Goal: Task Accomplishment & Management: Manage account settings

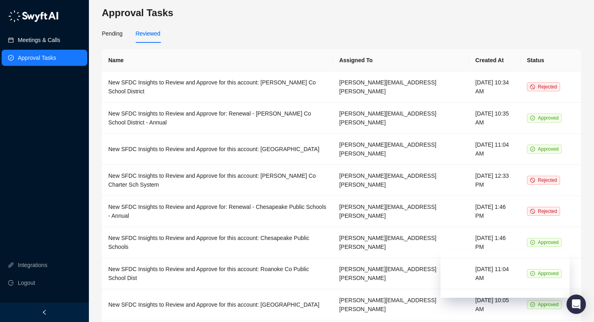
click at [51, 40] on link "Meetings & Calls" at bounding box center [39, 40] width 42 height 16
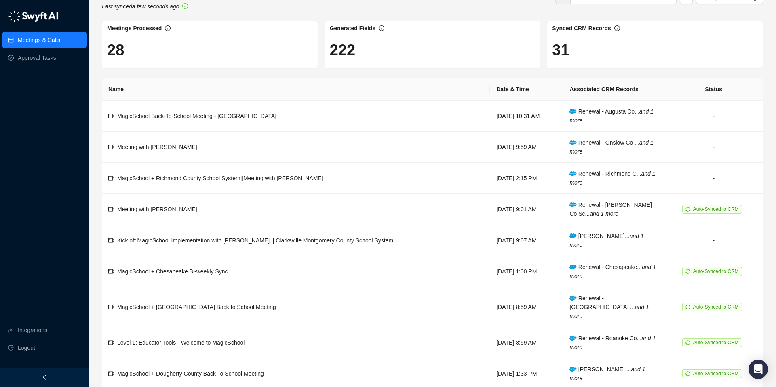
scroll to position [21, 0]
click at [46, 60] on link "Approval Tasks" at bounding box center [37, 58] width 38 height 16
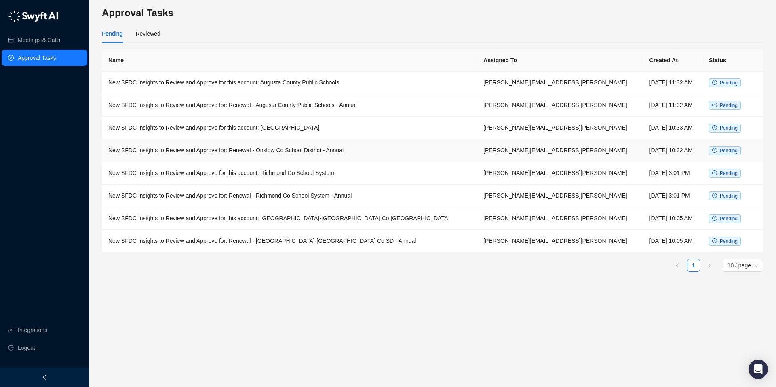
click at [315, 154] on td "New SFDC Insights to Review and Approve for: Renewal - Onslow Co School Distric…" at bounding box center [289, 151] width 375 height 23
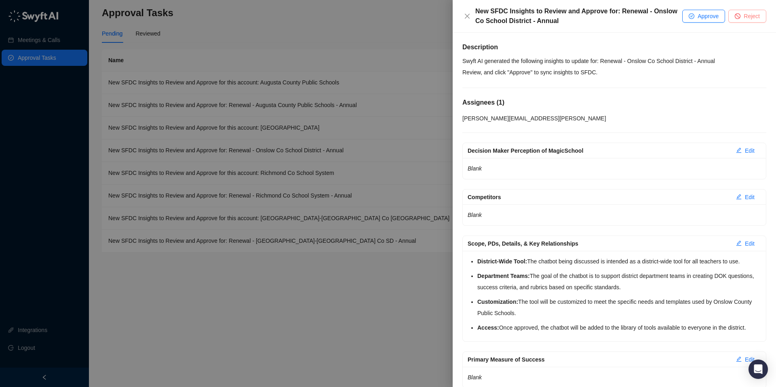
click at [594, 15] on span "Reject" at bounding box center [752, 16] width 16 height 9
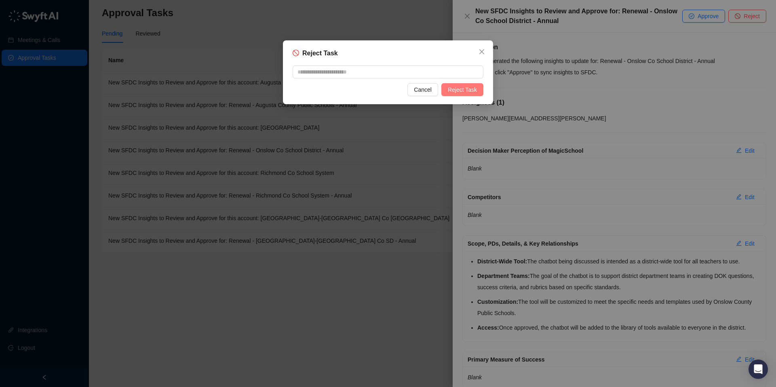
click at [469, 92] on span "Reject Task" at bounding box center [462, 89] width 29 height 9
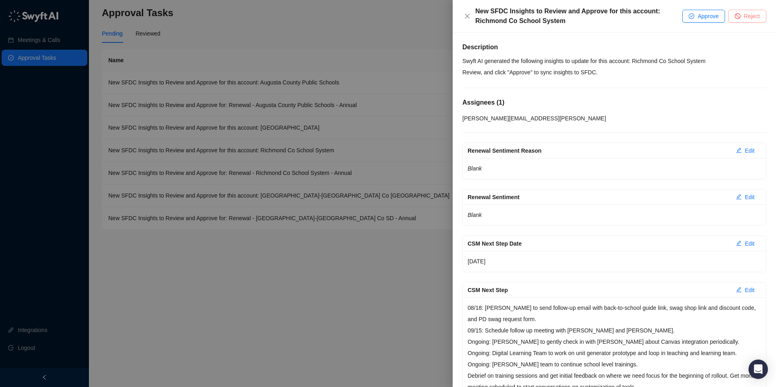
click at [594, 19] on button "Reject" at bounding box center [748, 16] width 38 height 13
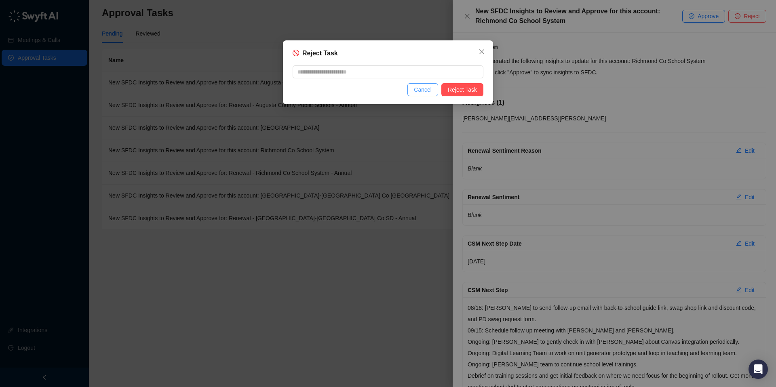
click at [424, 87] on span "Cancel" at bounding box center [423, 89] width 18 height 9
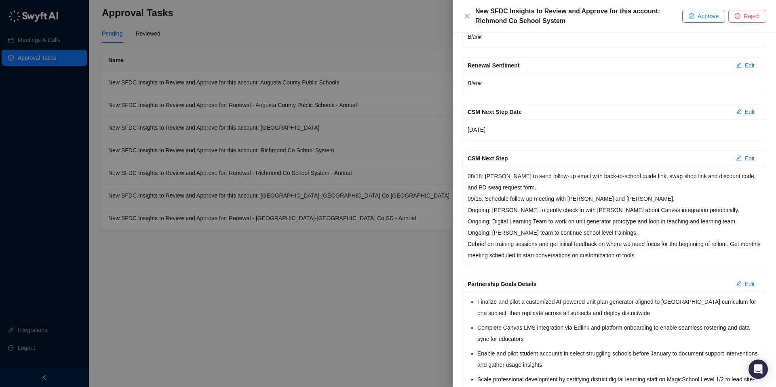
scroll to position [278, 0]
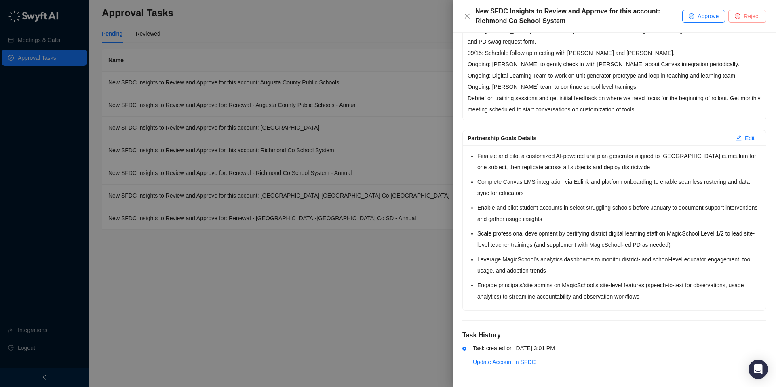
click at [594, 14] on icon "stop" at bounding box center [738, 16] width 6 height 6
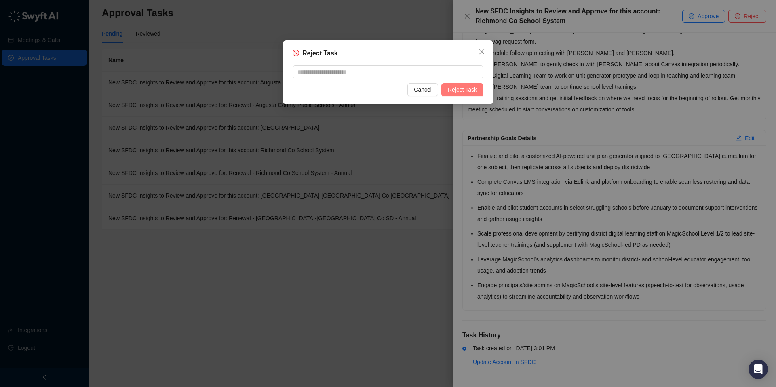
click at [476, 89] on span "Reject Task" at bounding box center [462, 89] width 29 height 9
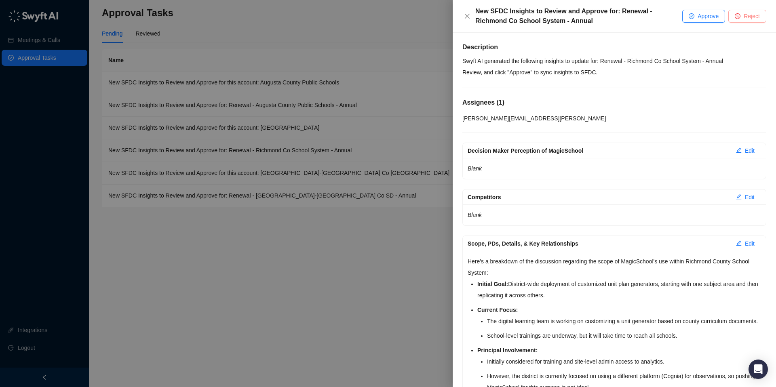
click at [594, 13] on button "Reject" at bounding box center [748, 16] width 38 height 13
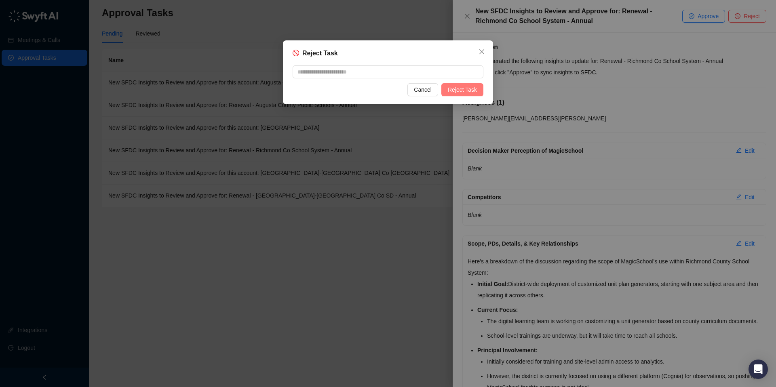
click at [471, 89] on span "Reject Task" at bounding box center [462, 89] width 29 height 9
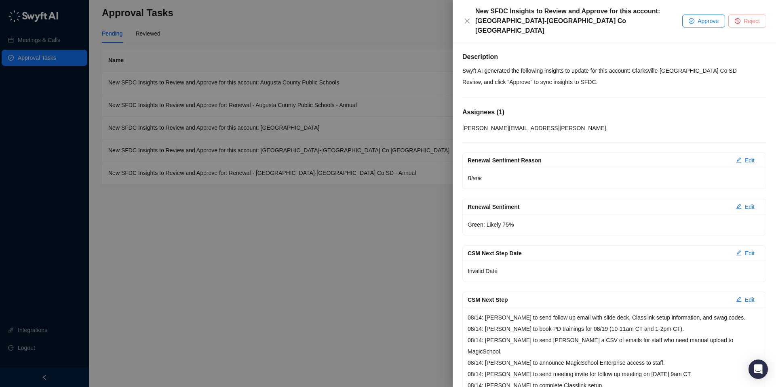
click at [594, 17] on span "Reject" at bounding box center [752, 21] width 16 height 9
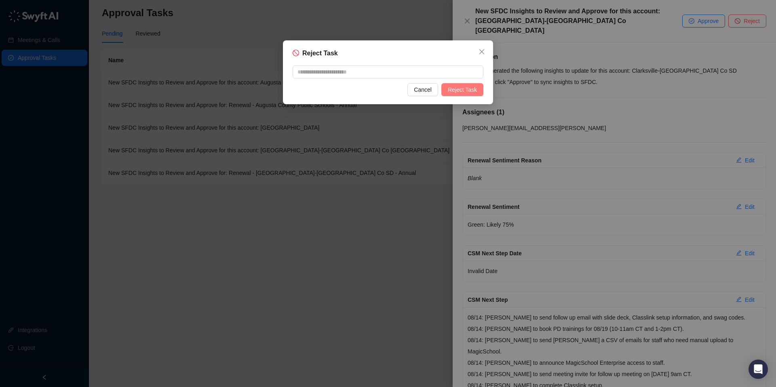
click at [464, 90] on span "Reject Task" at bounding box center [462, 89] width 29 height 9
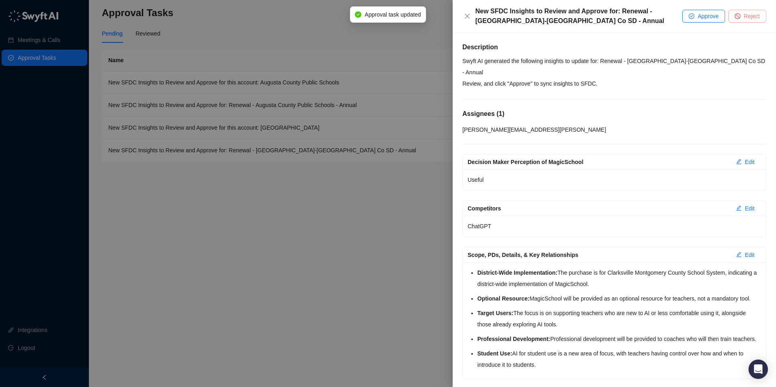
click at [594, 16] on icon "stop" at bounding box center [738, 16] width 5 height 5
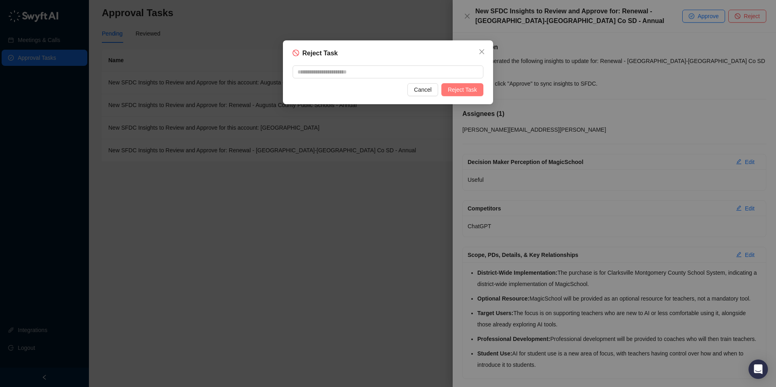
click at [459, 88] on span "Reject Task" at bounding box center [462, 89] width 29 height 9
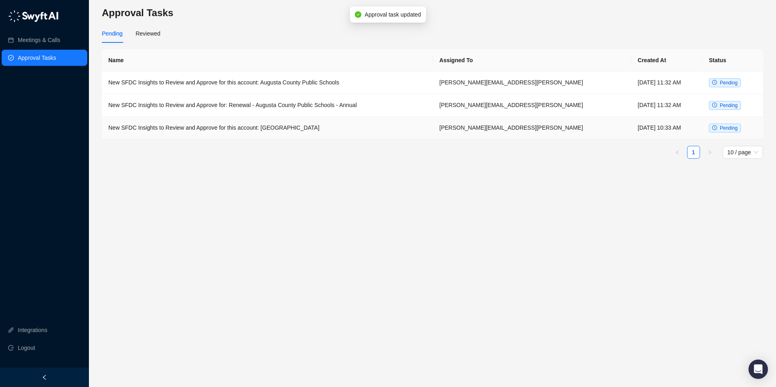
click at [517, 128] on td "[PERSON_NAME][EMAIL_ADDRESS][PERSON_NAME]" at bounding box center [532, 128] width 199 height 23
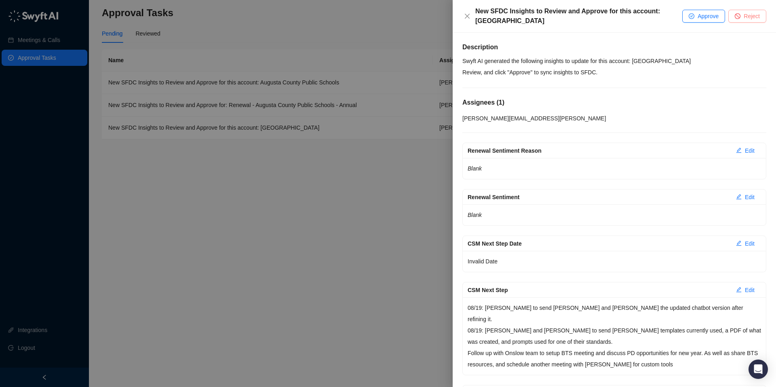
click at [594, 20] on span "Reject" at bounding box center [752, 16] width 16 height 9
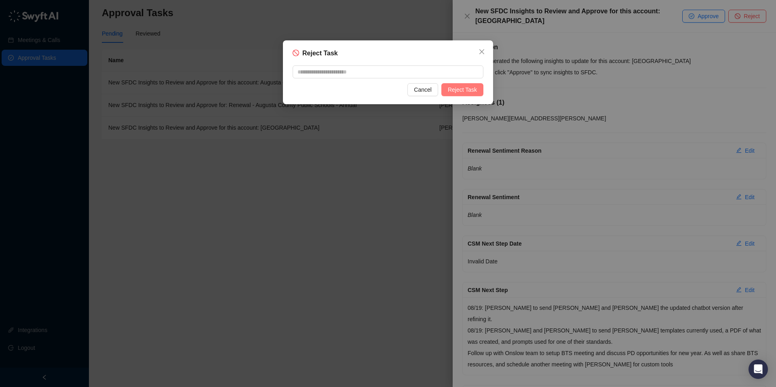
click at [454, 93] on span "Reject Task" at bounding box center [462, 89] width 29 height 9
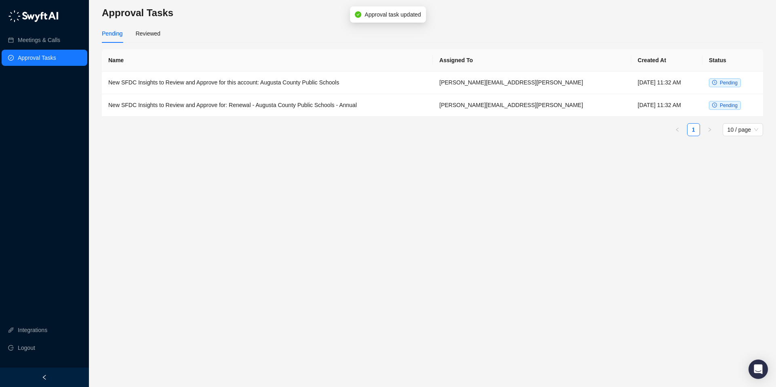
click at [325, 154] on main "Approval Tasks Pending Reviewed Name Assigned To Created At Status New SFDC Ins…" at bounding box center [433, 193] width 662 height 374
click at [288, 104] on td "New SFDC Insights to Review and Approve for: Renewal - Augusta County Public Sc…" at bounding box center [267, 105] width 331 height 23
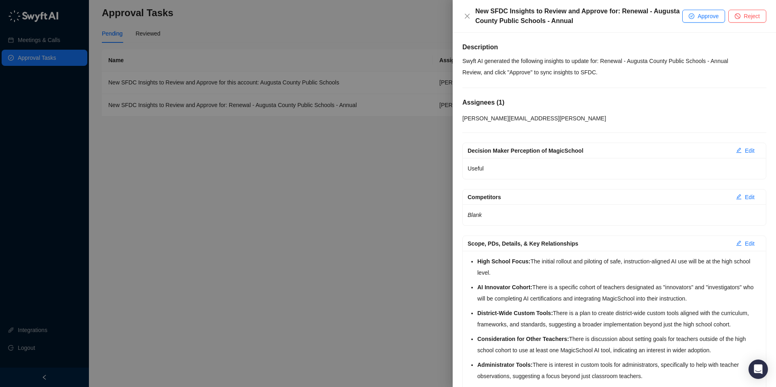
click at [307, 186] on div at bounding box center [388, 193] width 776 height 387
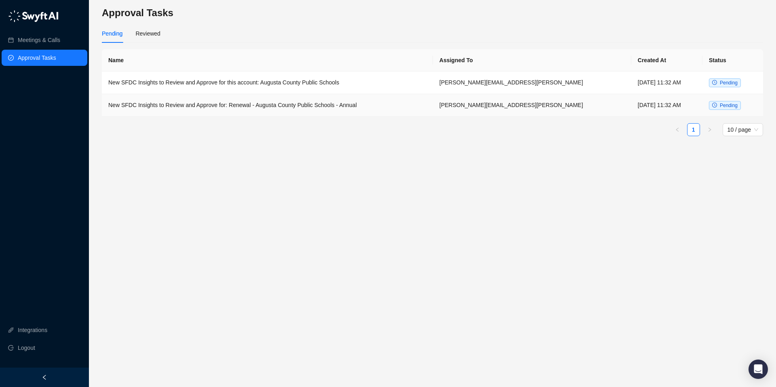
click at [264, 106] on td "New SFDC Insights to Review and Approve for: Renewal - Augusta County Public Sc…" at bounding box center [267, 105] width 331 height 23
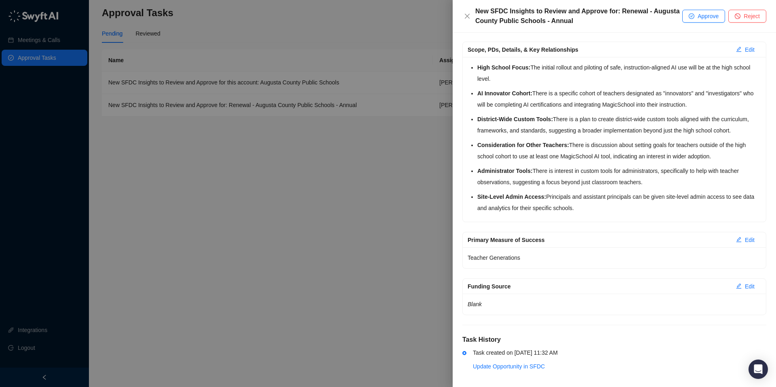
scroll to position [210, 0]
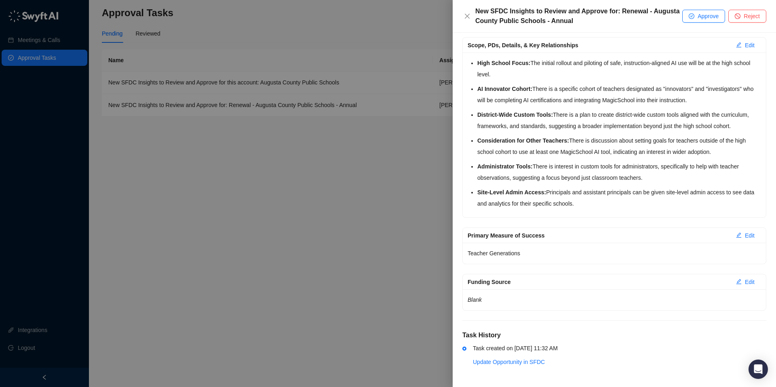
click at [232, 143] on div at bounding box center [388, 193] width 776 height 387
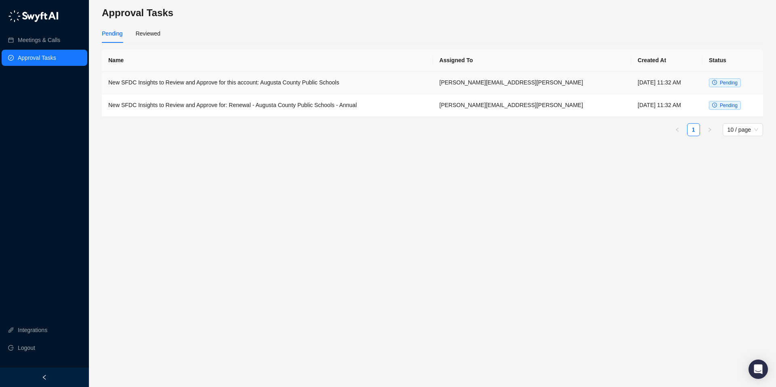
click at [237, 85] on td "New SFDC Insights to Review and Approve for this account: Augusta County Public…" at bounding box center [267, 83] width 331 height 23
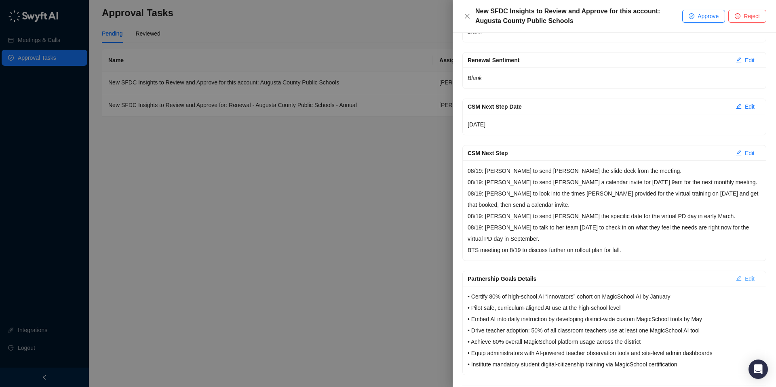
scroll to position [137, 0]
click at [594, 281] on button "Edit" at bounding box center [746, 279] width 32 height 13
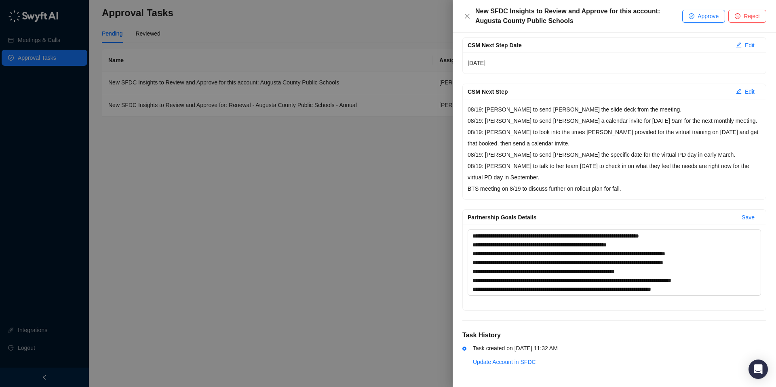
scroll to position [0, 0]
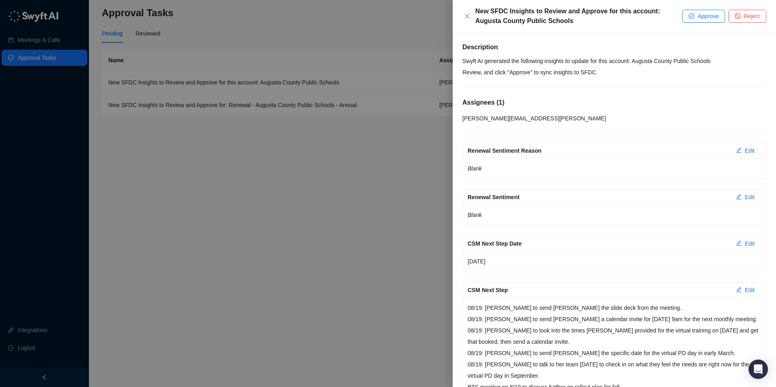
click at [326, 223] on div at bounding box center [388, 193] width 776 height 387
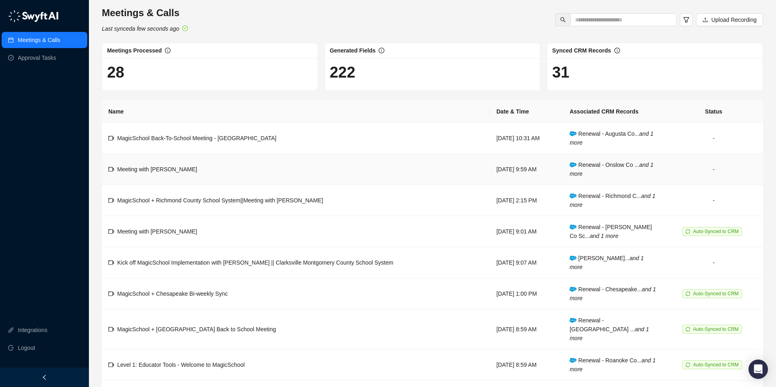
click at [300, 176] on td "Meeting with [PERSON_NAME]" at bounding box center [296, 169] width 388 height 31
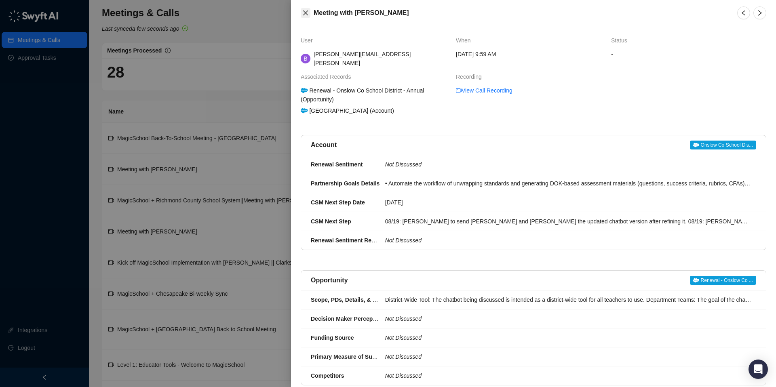
click at [302, 12] on icon "close" at bounding box center [305, 13] width 6 height 6
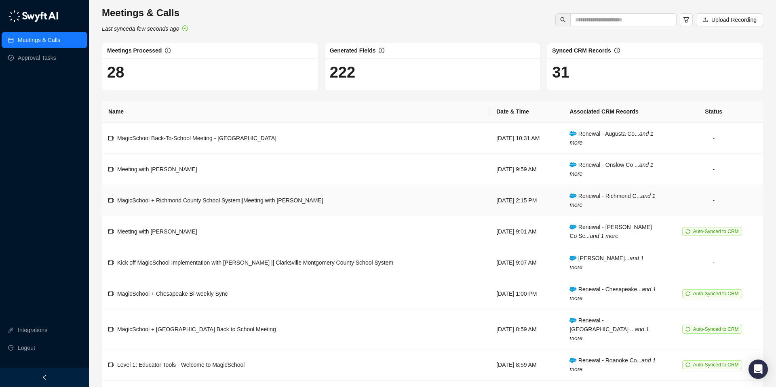
click at [209, 199] on span "MagicSchool + Richmond County School System||Meeting with [PERSON_NAME]" at bounding box center [220, 200] width 206 height 6
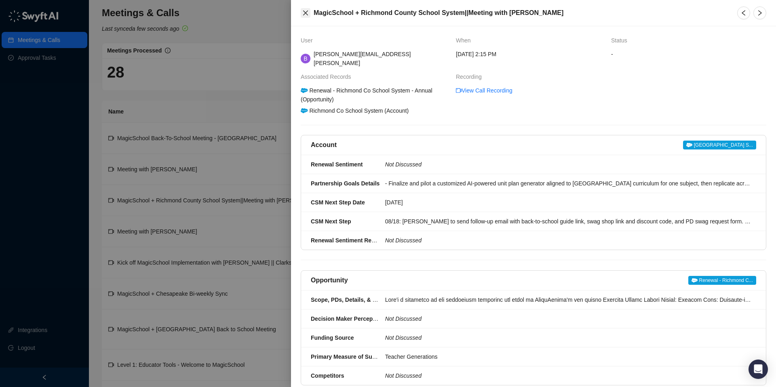
click at [304, 11] on icon "close" at bounding box center [305, 13] width 5 height 5
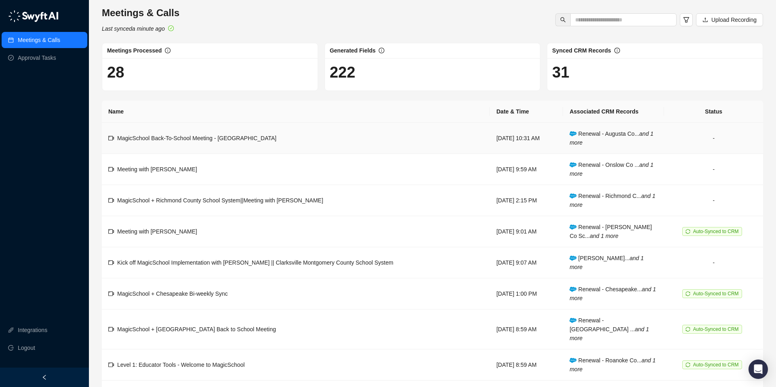
click at [239, 141] on span "MagicSchool Back-To-School Meeting - [GEOGRAPHIC_DATA]" at bounding box center [196, 138] width 159 height 6
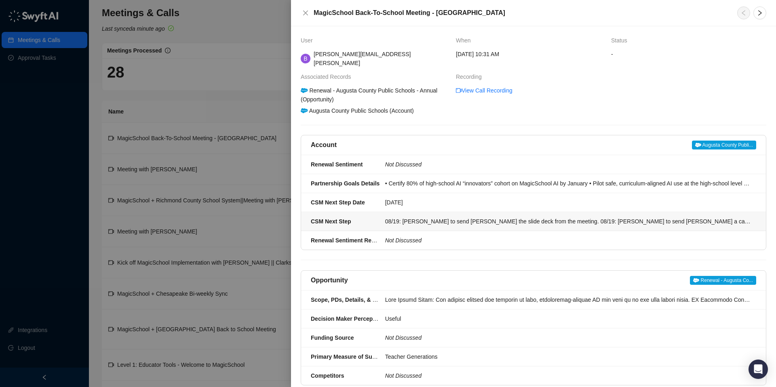
scroll to position [156, 0]
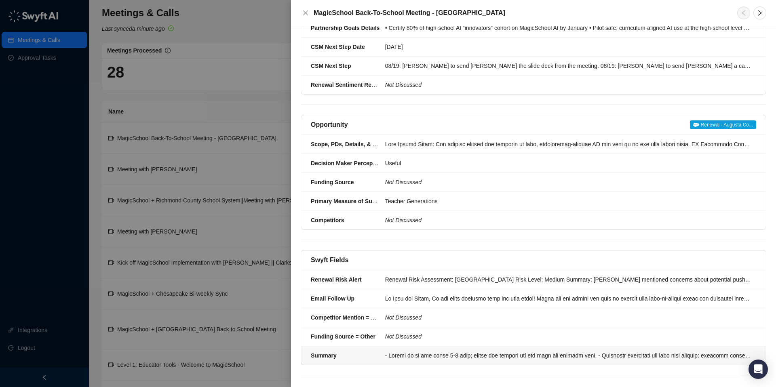
click at [430, 351] on div at bounding box center [568, 355] width 366 height 9
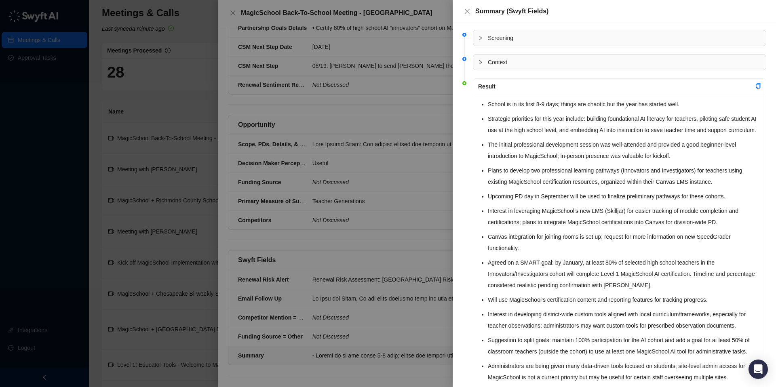
click at [493, 61] on span "Context" at bounding box center [624, 62] width 273 height 9
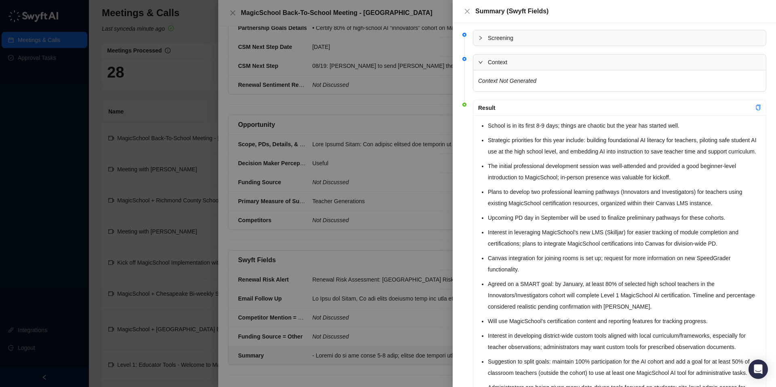
click at [493, 61] on span "Context" at bounding box center [624, 62] width 273 height 9
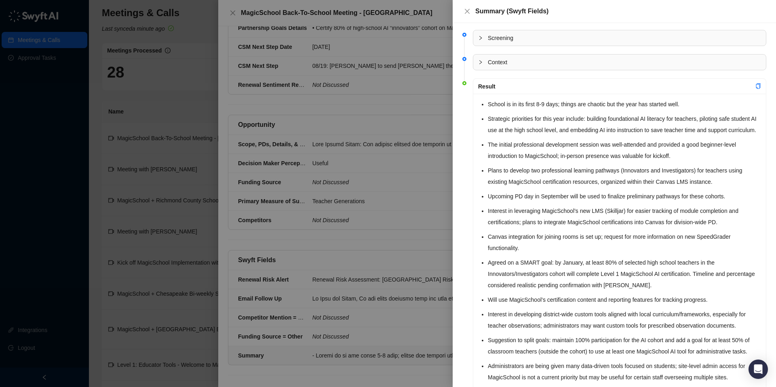
click at [497, 42] on span "Screening" at bounding box center [624, 38] width 273 height 9
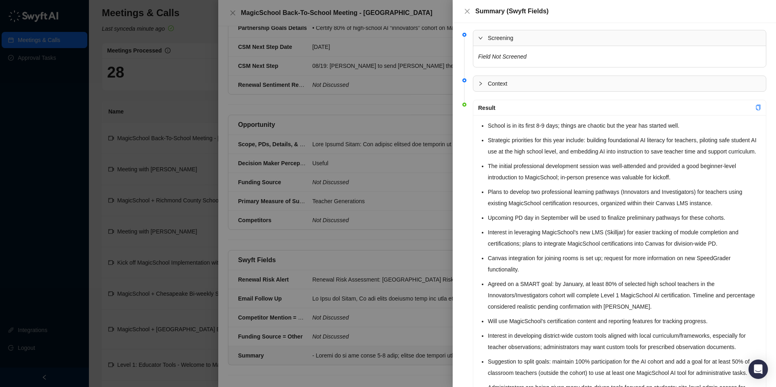
click at [497, 42] on span "Screening" at bounding box center [624, 38] width 273 height 9
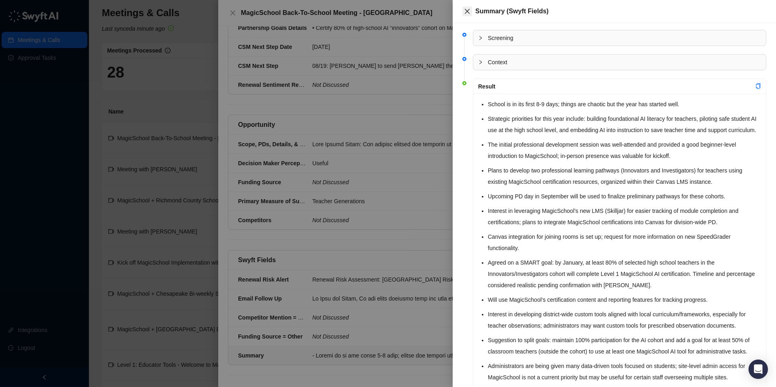
click at [467, 11] on icon "close" at bounding box center [467, 11] width 5 height 5
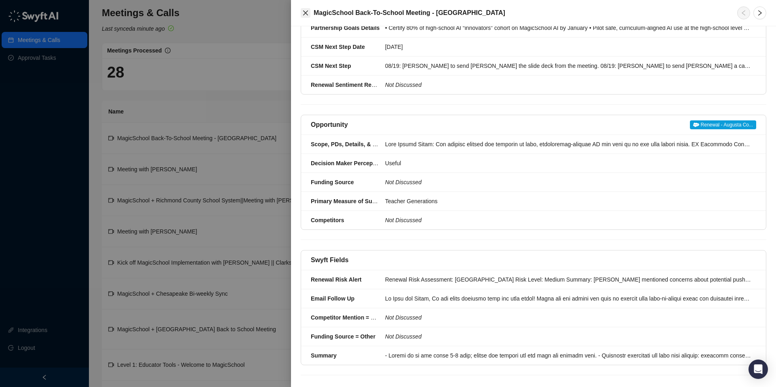
click at [305, 13] on icon "close" at bounding box center [305, 13] width 6 height 6
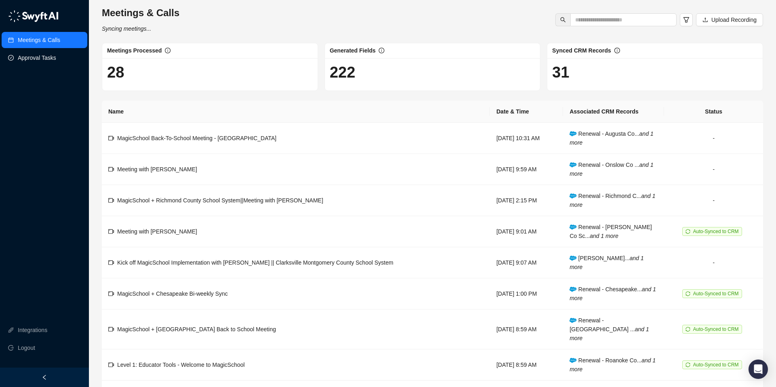
click at [55, 59] on link "Approval Tasks" at bounding box center [37, 58] width 38 height 16
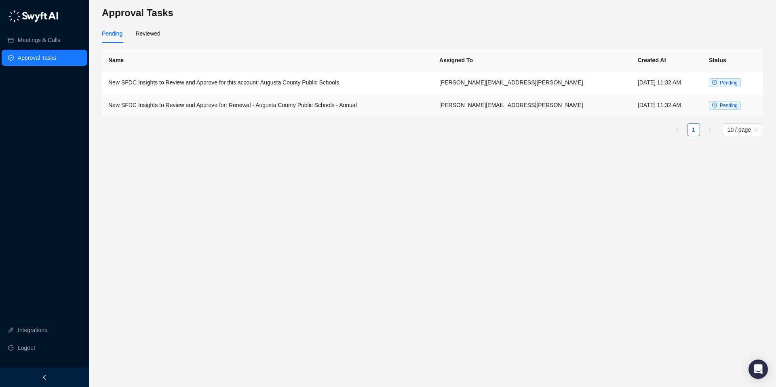
click at [222, 103] on td "New SFDC Insights to Review and Approve for: Renewal - Augusta County Public Sc…" at bounding box center [267, 105] width 331 height 23
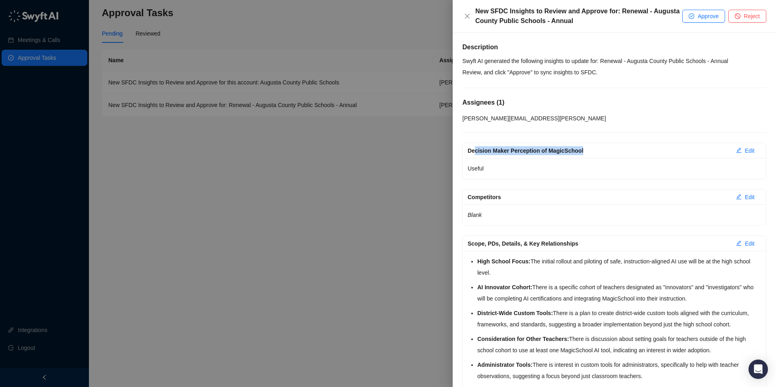
drag, startPoint x: 476, startPoint y: 150, endPoint x: 590, endPoint y: 148, distance: 113.2
click at [591, 148] on div "Decision Maker Perception of MagicSchool" at bounding box center [599, 150] width 262 height 9
click at [492, 151] on div "Decision Maker Perception of MagicSchool" at bounding box center [599, 150] width 262 height 9
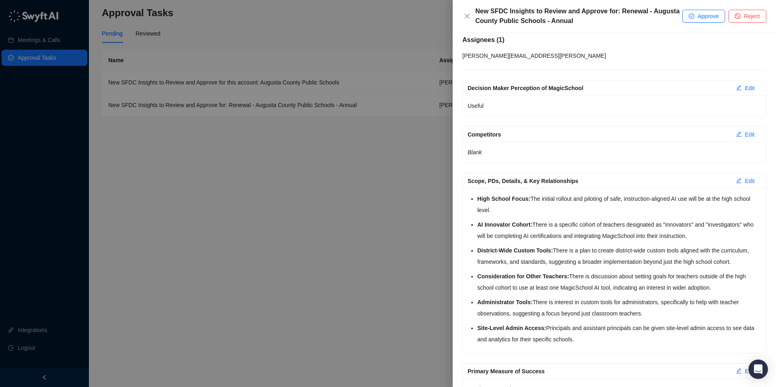
scroll to position [66, 0]
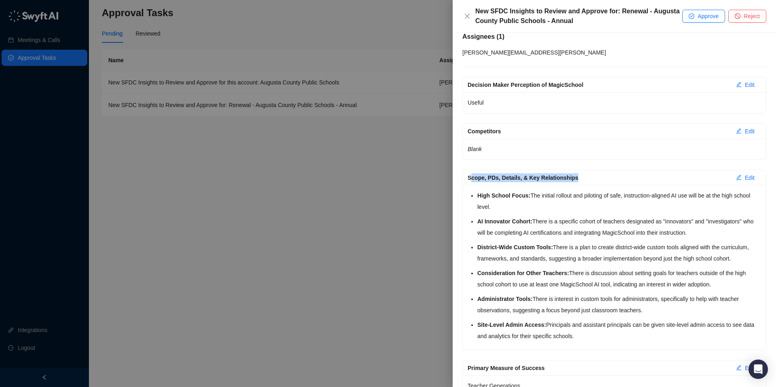
drag, startPoint x: 471, startPoint y: 180, endPoint x: 588, endPoint y: 184, distance: 116.9
click at [588, 184] on div "Scope, PDs, Details, & Key Relationships Edit" at bounding box center [615, 177] width 294 height 13
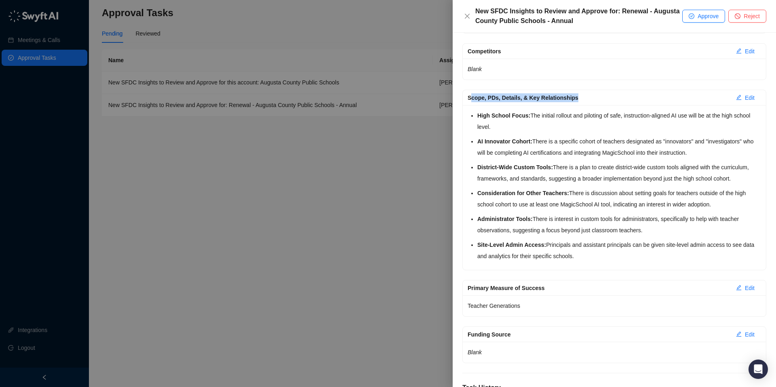
scroll to position [146, 0]
click at [472, 98] on div "Scope, PDs, Details, & Key Relationships" at bounding box center [599, 98] width 262 height 9
drag, startPoint x: 472, startPoint y: 98, endPoint x: 547, endPoint y: 106, distance: 74.8
click at [547, 106] on div "Scope, PDs, Details, & Key Relationships Edit High School Focus: The initial ro…" at bounding box center [615, 180] width 304 height 181
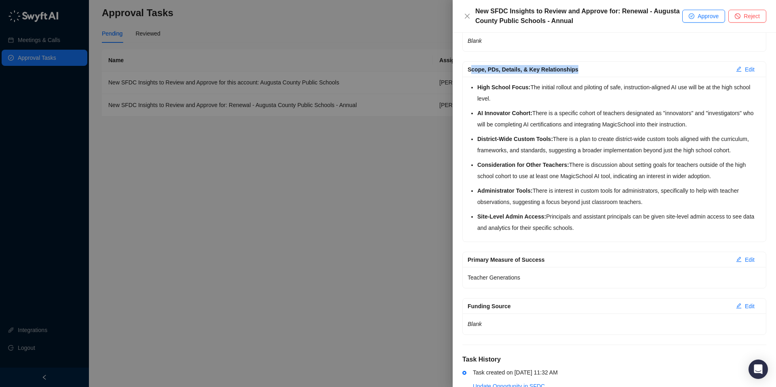
scroll to position [175, 0]
click at [529, 256] on div "Decision Maker Perception of MagicSchool Edit Useful Competitors Edit Blank Sco…" at bounding box center [615, 151] width 304 height 367
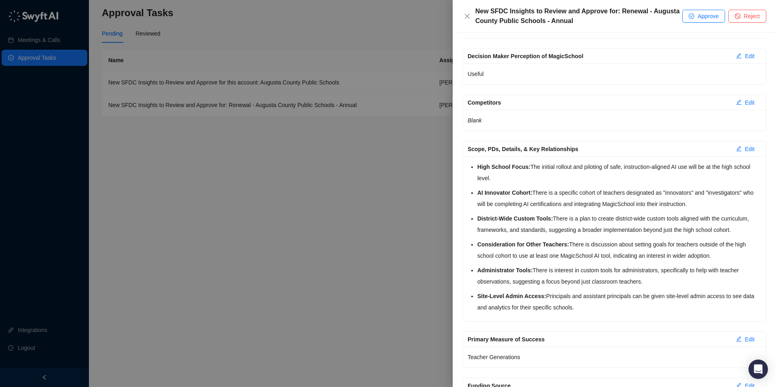
scroll to position [0, 0]
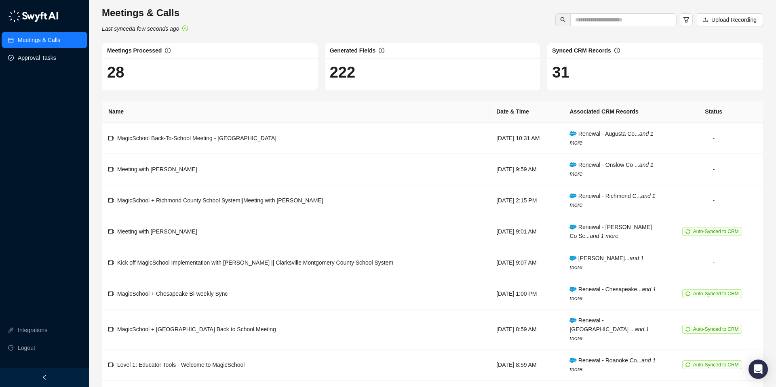
click at [41, 60] on link "Approval Tasks" at bounding box center [37, 58] width 38 height 16
